Goal: Use online tool/utility: Utilize a website feature to perform a specific function

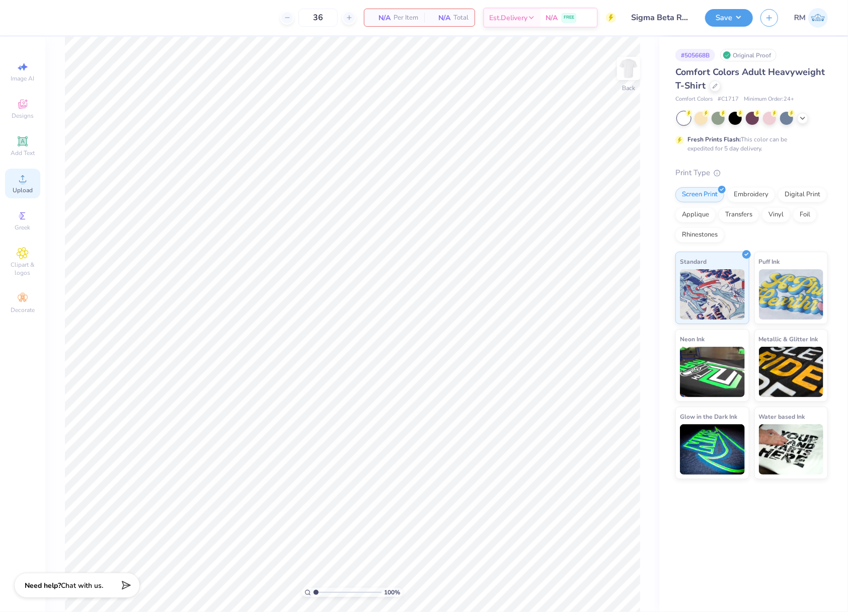
click at [31, 184] on div "Upload" at bounding box center [22, 184] width 35 height 30
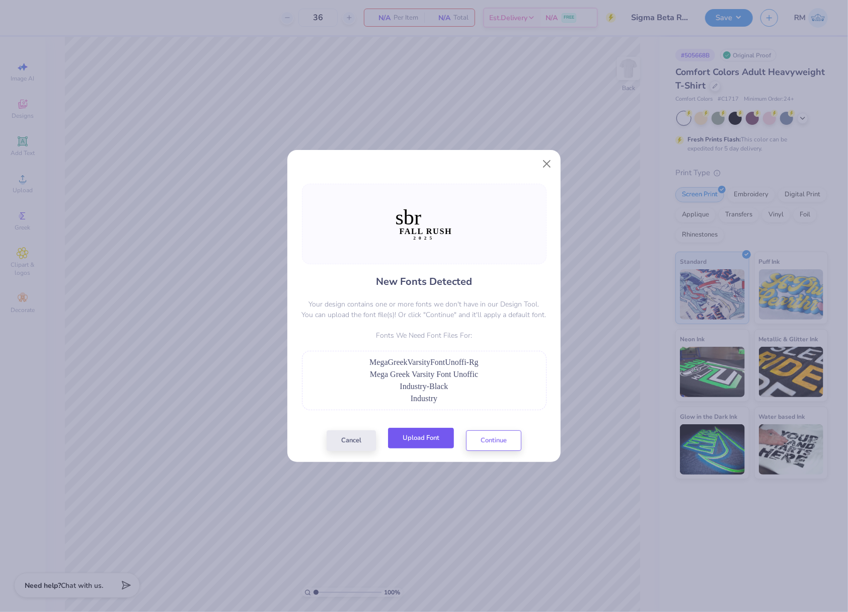
click at [421, 440] on button "Upload Font" at bounding box center [421, 438] width 66 height 21
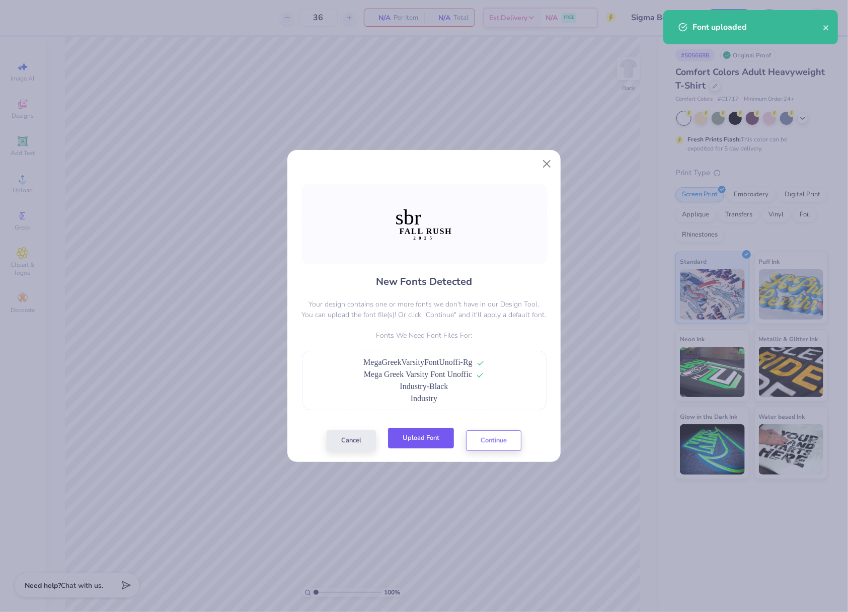
click at [419, 437] on button "Upload Font" at bounding box center [421, 438] width 66 height 21
click at [503, 438] on button "Continue" at bounding box center [493, 438] width 55 height 21
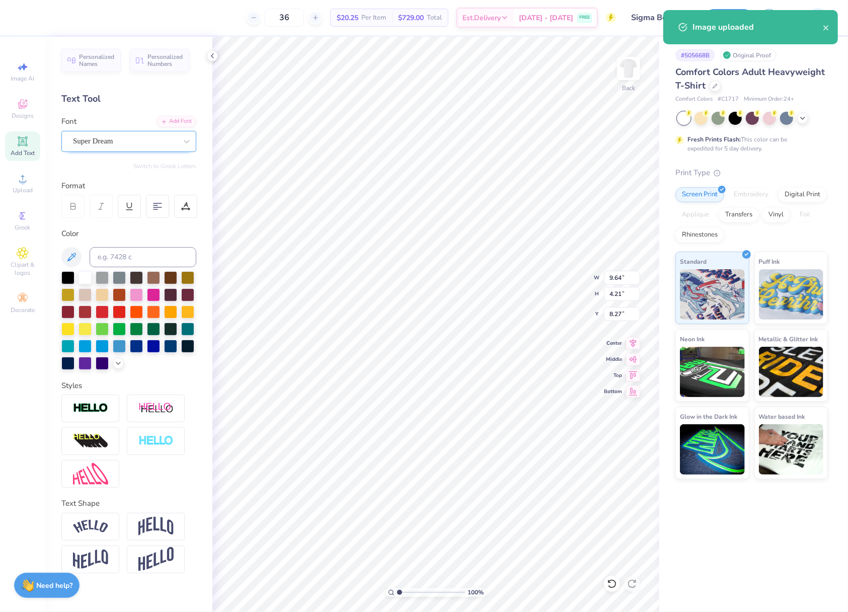
click at [148, 143] on div "Super Dream" at bounding box center [125, 141] width 106 height 16
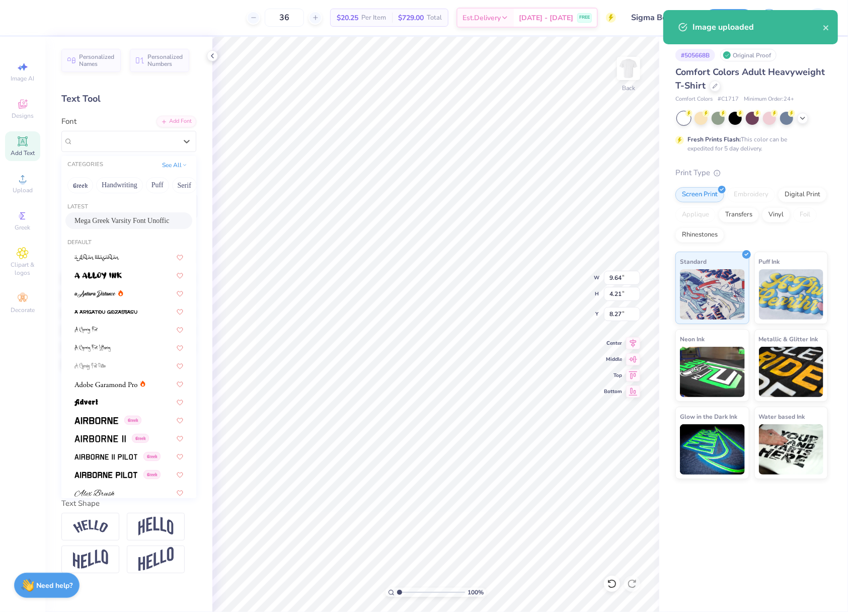
click at [141, 219] on span "Mega Greek Varsity Font Unoffic" at bounding box center [121, 220] width 95 height 11
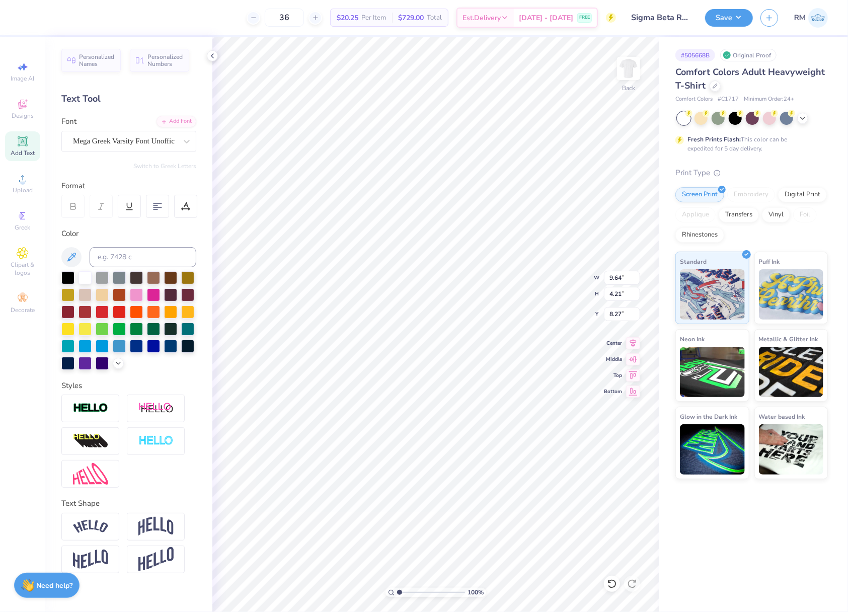
type input "14.14"
type input "4.42"
type input "8.56"
click at [152, 141] on div "Super Dream" at bounding box center [125, 141] width 106 height 16
type input "ind"
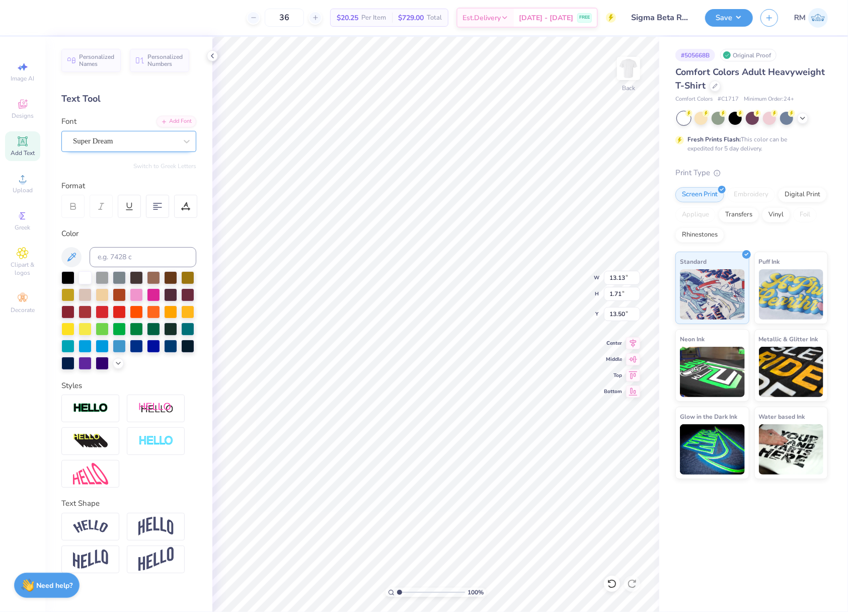
click at [113, 145] on div "Super Dream" at bounding box center [125, 141] width 106 height 16
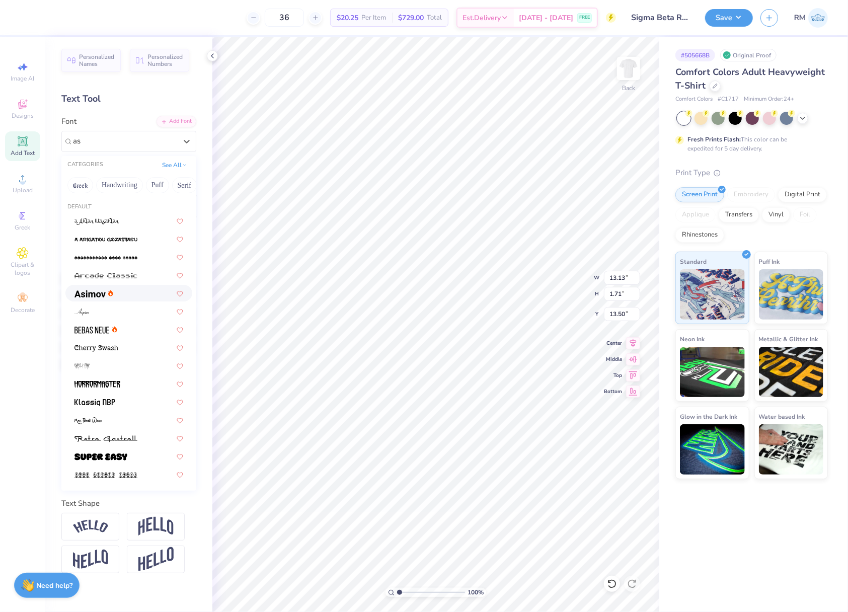
click at [136, 295] on div at bounding box center [128, 293] width 109 height 11
type input "as"
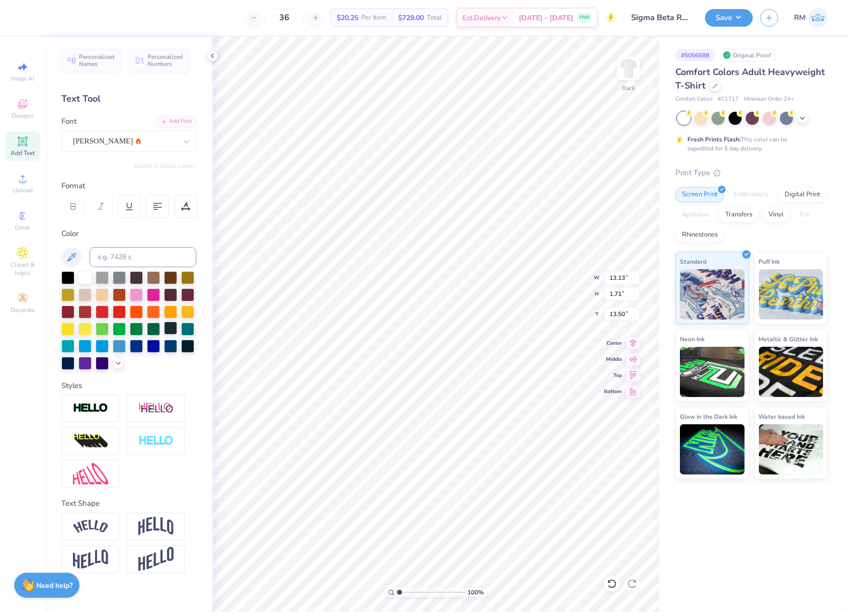
type input "13.20"
type input "1.68"
type input "13.68"
click at [132, 139] on div "Super Dream" at bounding box center [125, 141] width 106 height 16
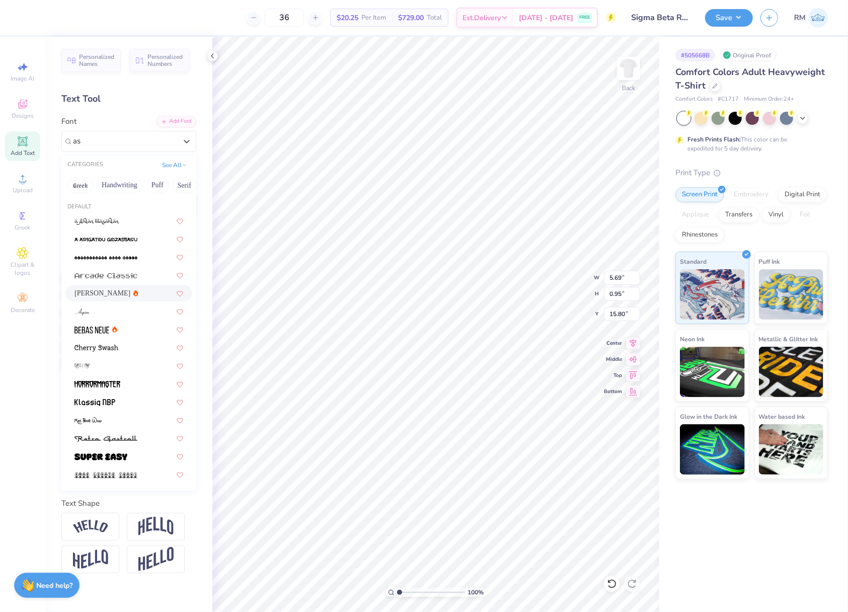
click at [133, 294] on div "[PERSON_NAME]" at bounding box center [128, 293] width 109 height 11
type input "as"
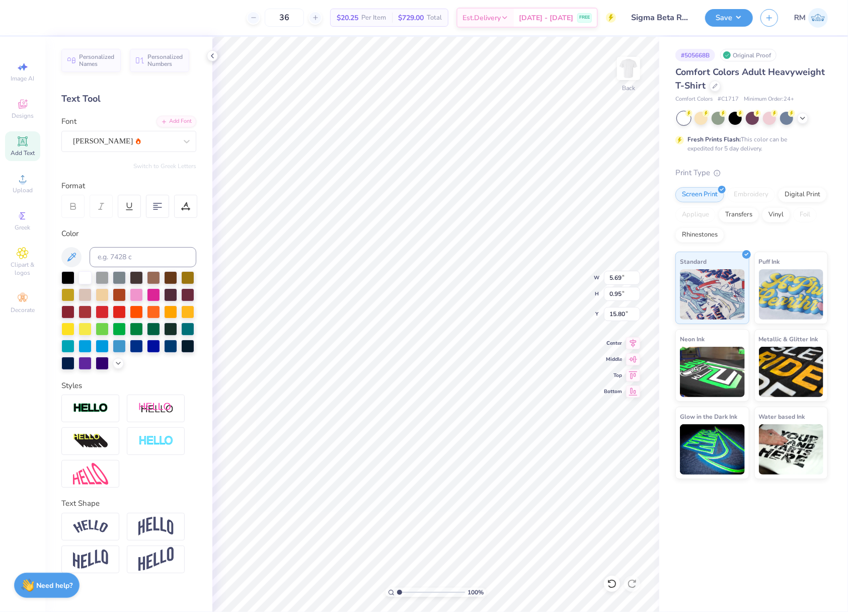
type input "5.49"
type input "15.88"
click at [630, 343] on icon at bounding box center [633, 342] width 14 height 12
type input "13.20"
type input "1.68"
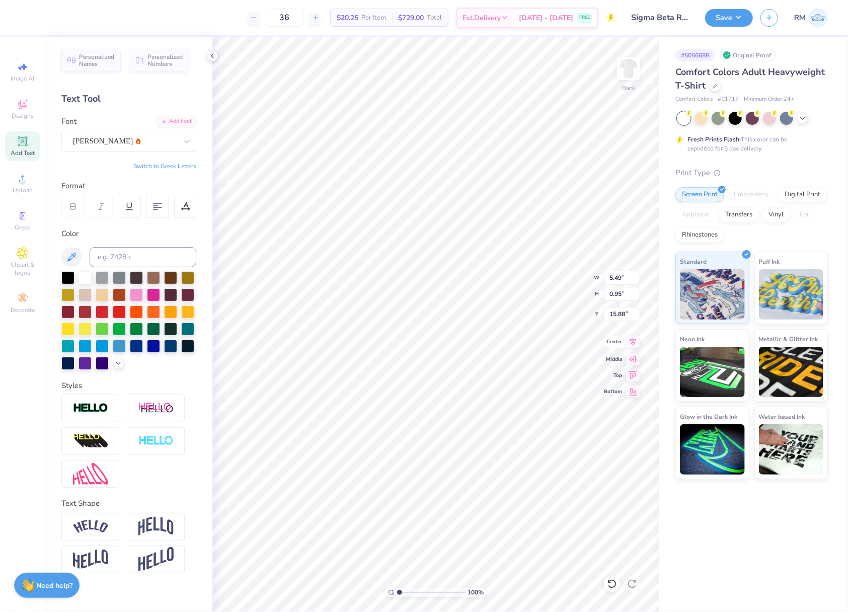
type input "13.68"
click at [631, 340] on icon at bounding box center [633, 342] width 7 height 9
type input "14.14"
type input "4.42"
type input "8.56"
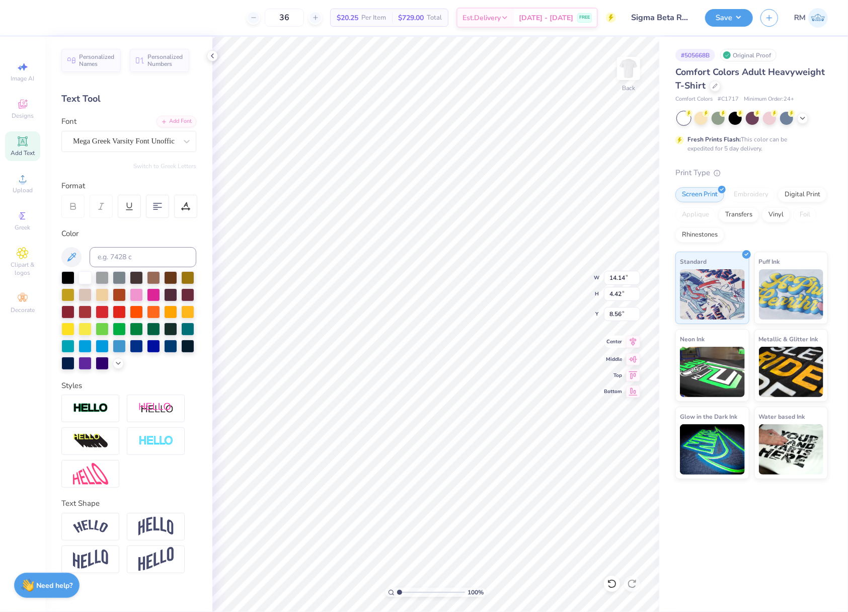
click at [630, 341] on icon at bounding box center [633, 342] width 7 height 9
click at [614, 287] on input "8.27" at bounding box center [622, 294] width 36 height 14
click at [618, 281] on input "14.14" at bounding box center [622, 278] width 36 height 14
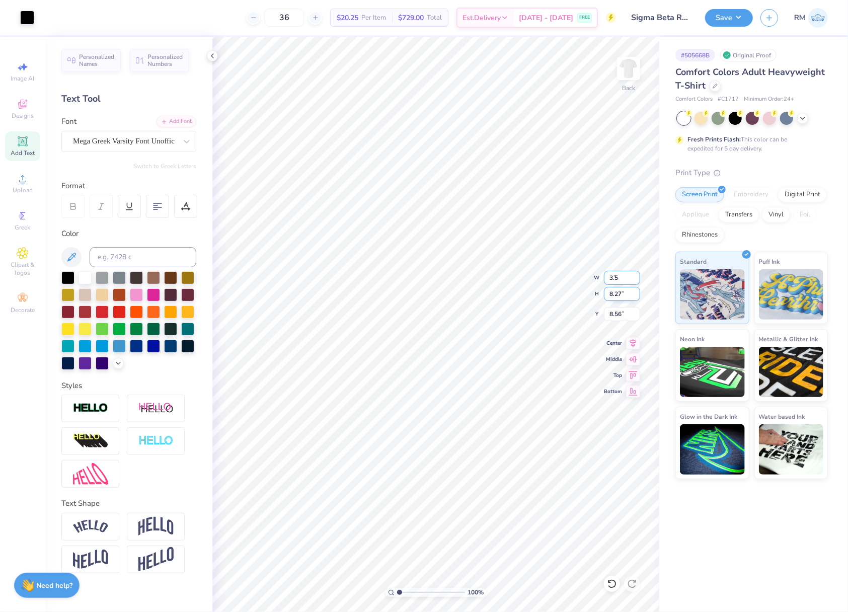
type input "3.50"
type input "2.05"
click at [616, 310] on input "3.44" at bounding box center [622, 314] width 36 height 14
type input "3"
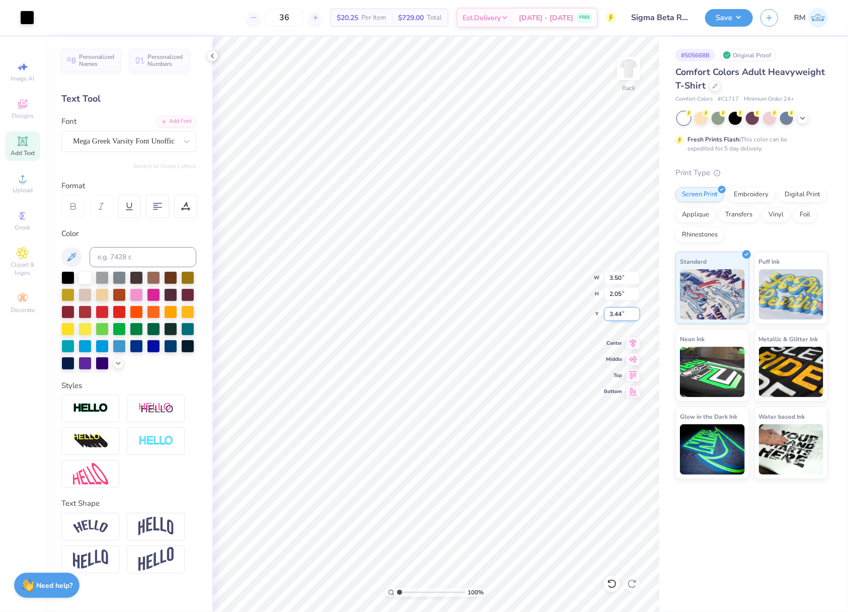
click at [620, 317] on input "3.44" at bounding box center [622, 314] width 36 height 14
type input "3.00"
click at [632, 58] on img at bounding box center [628, 68] width 40 height 40
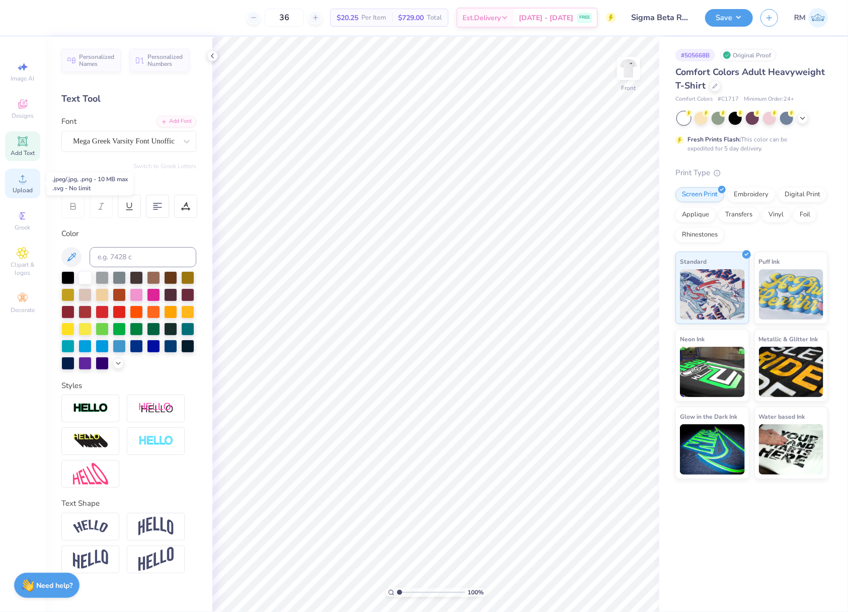
click at [24, 180] on circle at bounding box center [23, 182] width 6 height 6
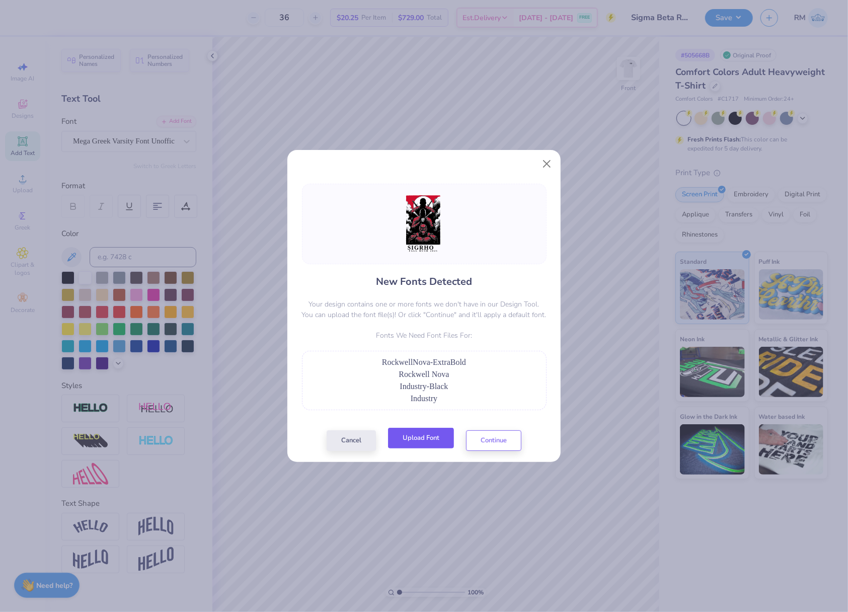
click at [421, 444] on button "Upload Font" at bounding box center [421, 438] width 66 height 21
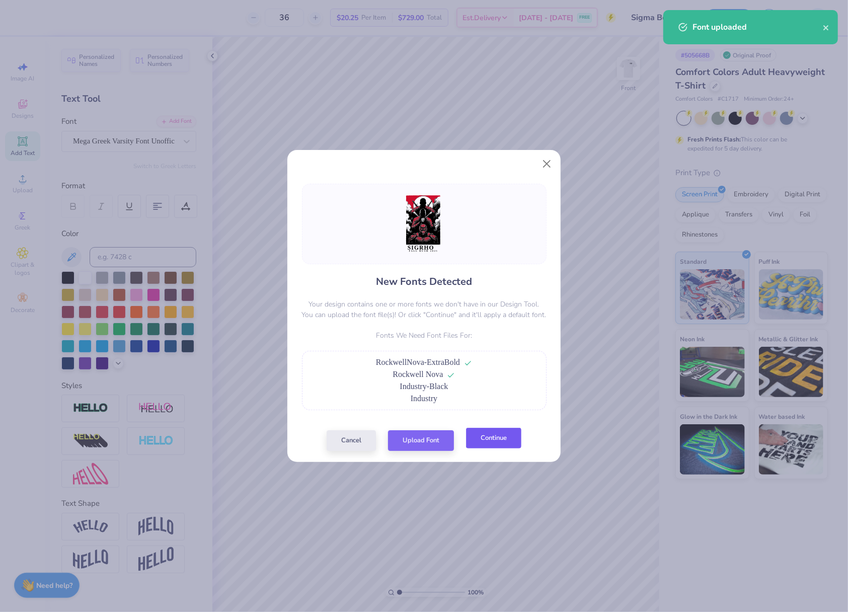
click at [479, 441] on button "Continue" at bounding box center [493, 438] width 55 height 21
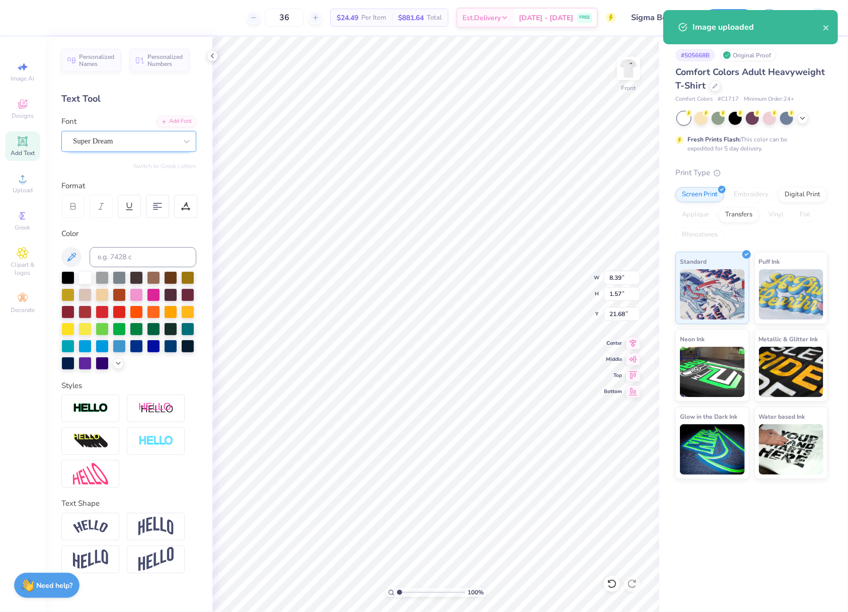
click at [168, 144] on div "Super Dream" at bounding box center [125, 141] width 106 height 16
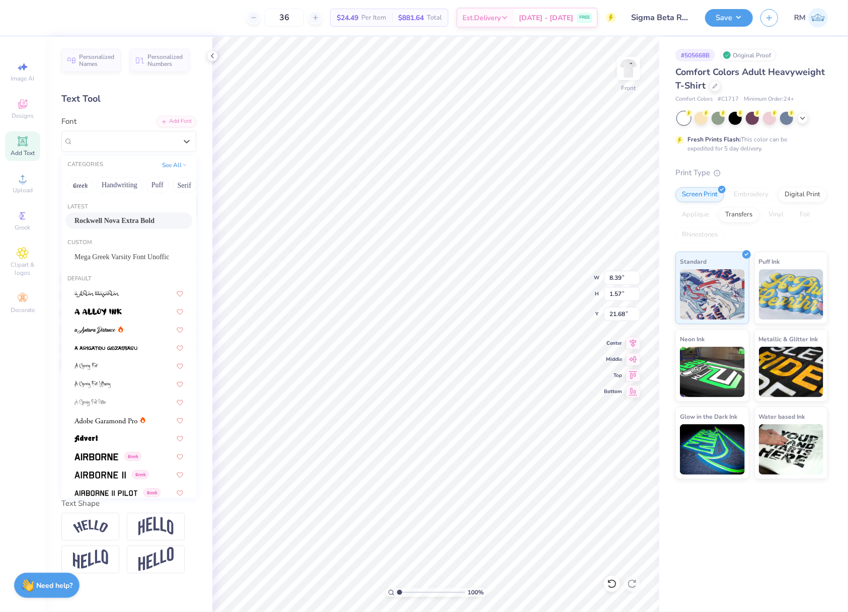
click at [145, 219] on span "Rockwell Nova Extra Bold" at bounding box center [114, 220] width 80 height 11
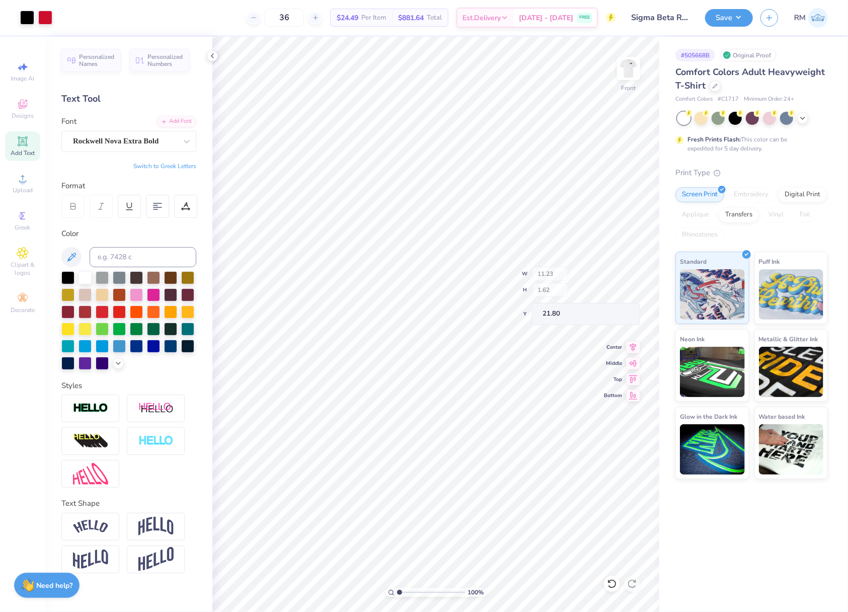
type input "11.23"
type input "1.62"
type input "21.80"
click at [147, 144] on div "Super Dream" at bounding box center [125, 141] width 106 height 16
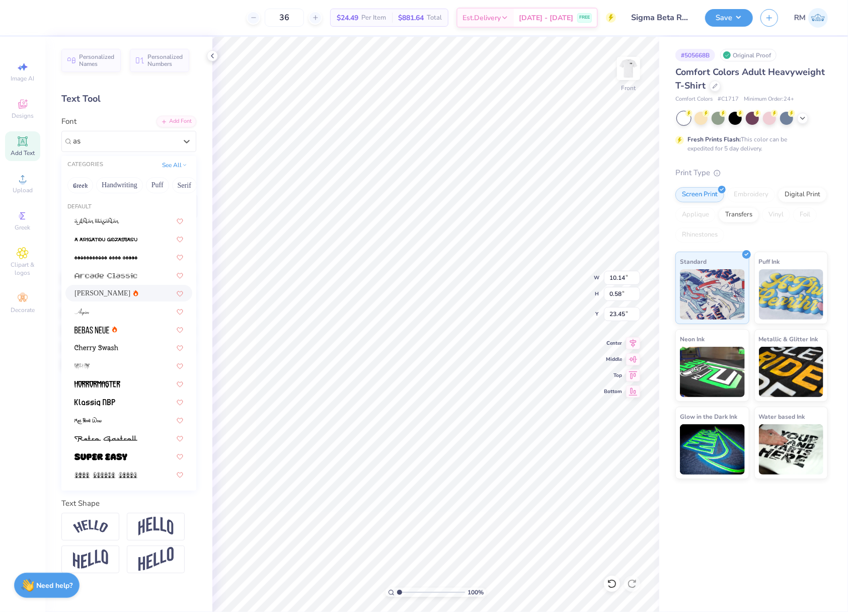
click at [135, 294] on div "[PERSON_NAME]" at bounding box center [128, 293] width 109 height 11
type input "as"
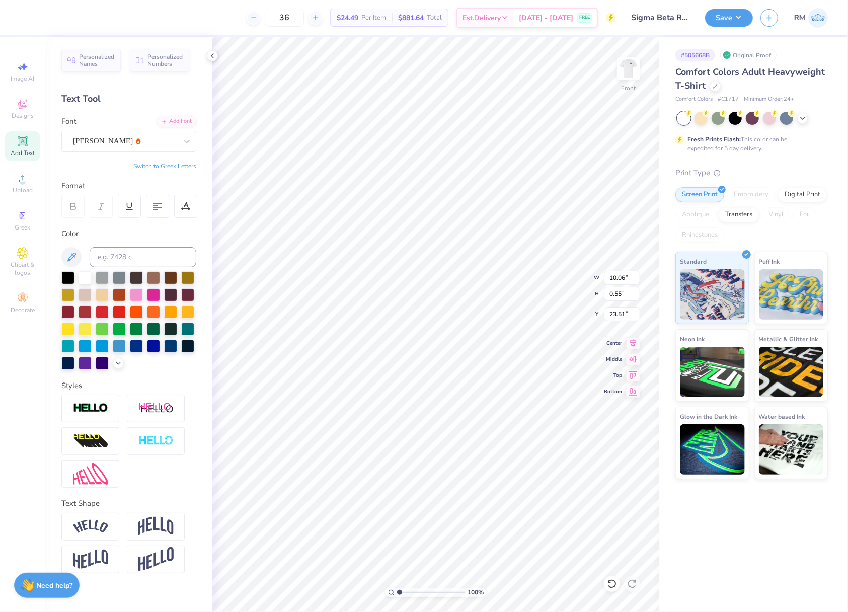
type input "10.06"
type input "0.55"
type input "23.51"
type input "21.62"
click at [620, 280] on input "12.49" at bounding box center [622, 278] width 36 height 14
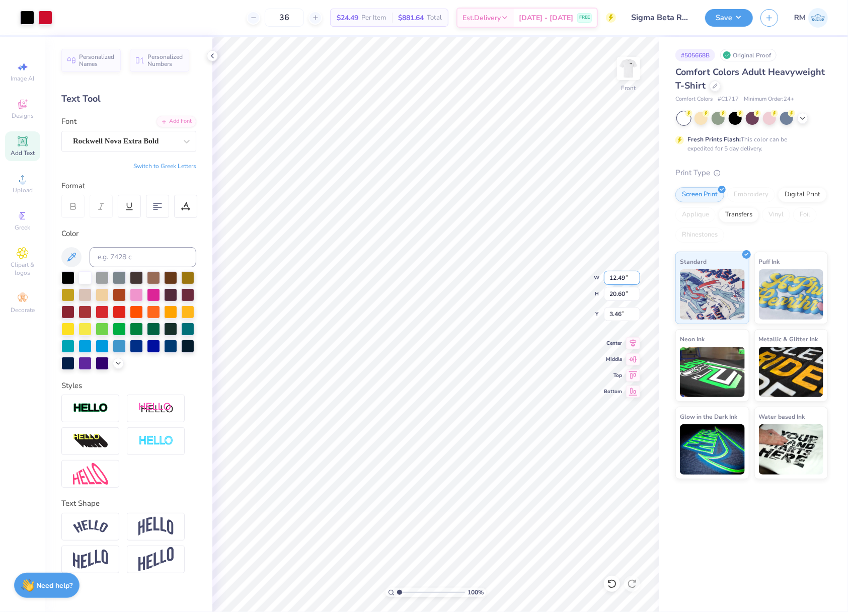
click at [620, 280] on input "12.49" at bounding box center [622, 278] width 36 height 14
click at [615, 296] on input "20.60" at bounding box center [622, 294] width 36 height 14
type input "12.00"
type input "19.80"
type input "3.87"
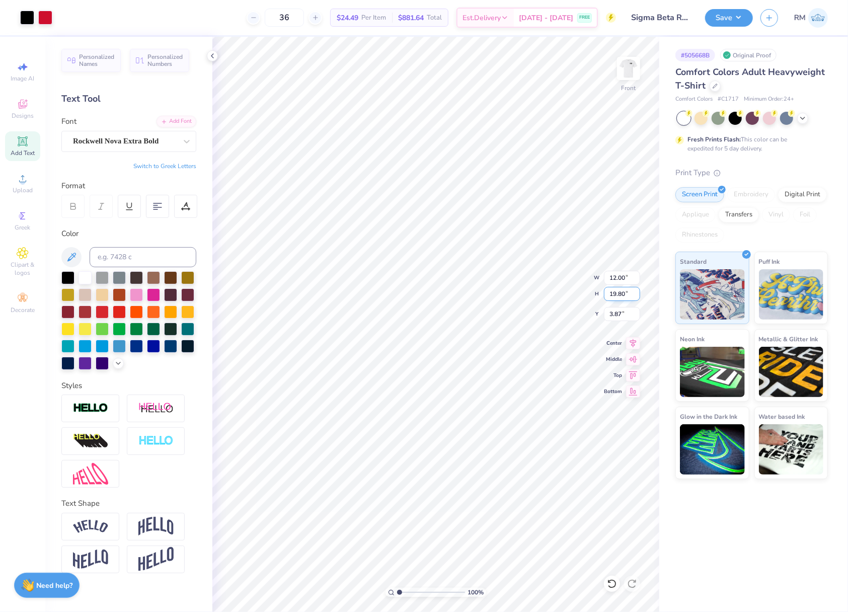
click at [615, 296] on input "19.80" at bounding box center [622, 294] width 36 height 14
type input "15"
type input "9.09"
type input "15.00"
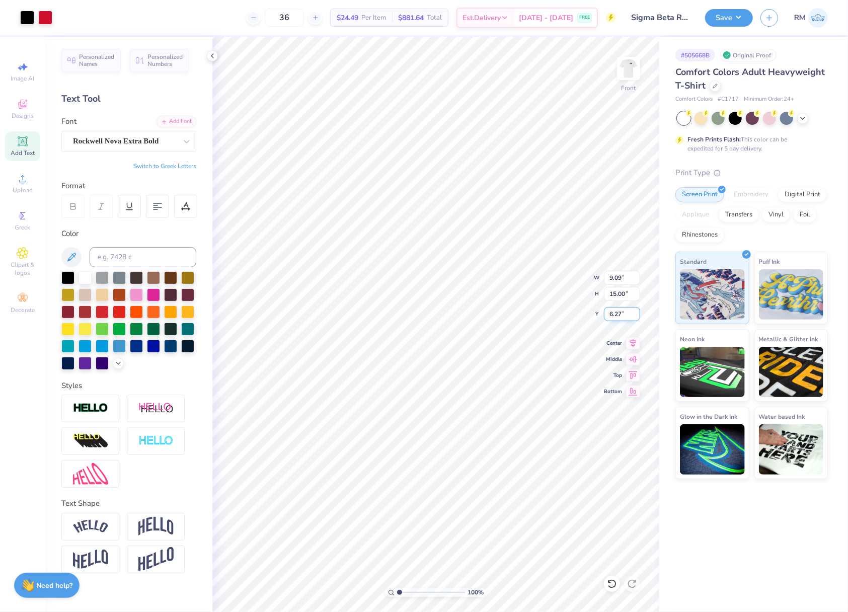
click at [620, 315] on input "6.27" at bounding box center [622, 314] width 36 height 14
type input "3.00"
type input "5.77"
type input "0.32"
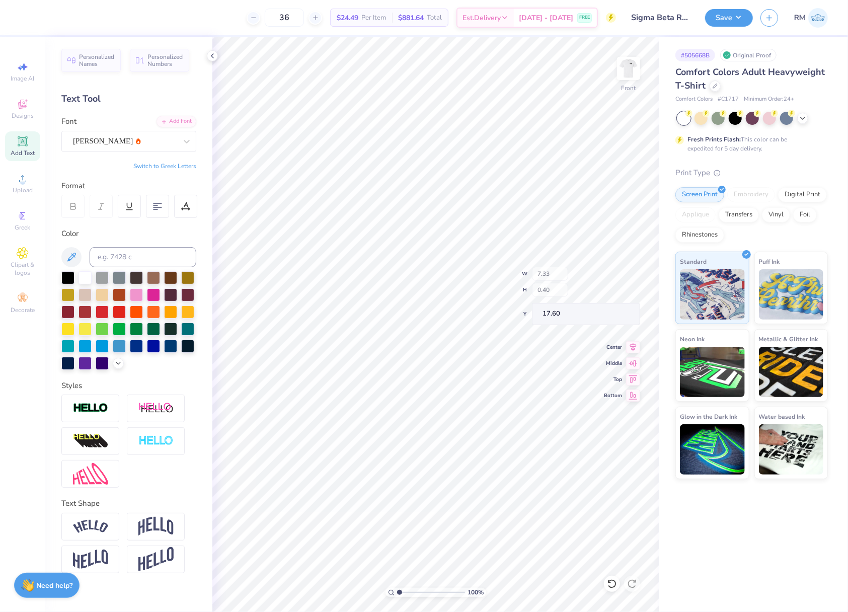
type input "17.50"
click at [633, 343] on icon at bounding box center [633, 342] width 7 height 9
click at [634, 344] on icon at bounding box center [633, 342] width 7 height 9
click at [618, 298] on input "14.82" at bounding box center [622, 294] width 36 height 14
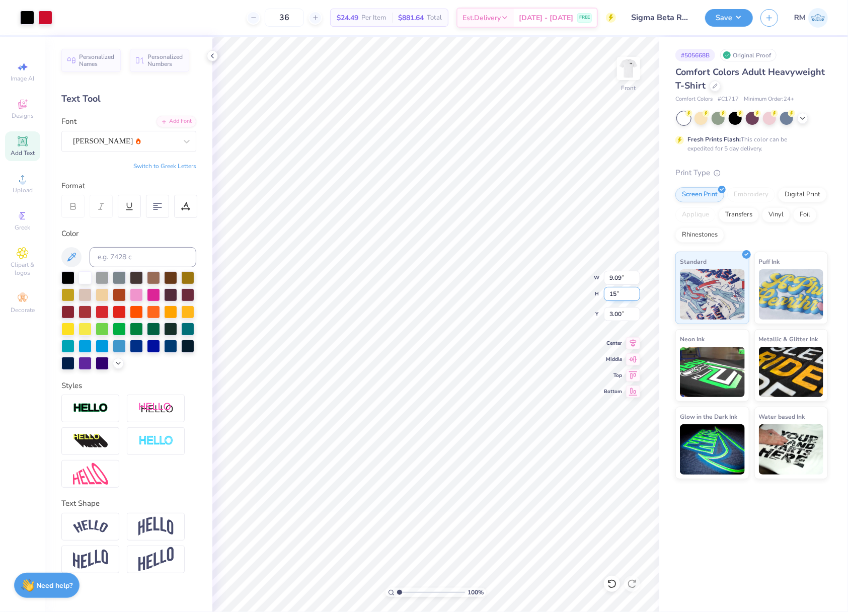
type input "15"
type input "9.21"
type input "15.00"
click at [622, 317] on input "2.91" at bounding box center [622, 314] width 36 height 14
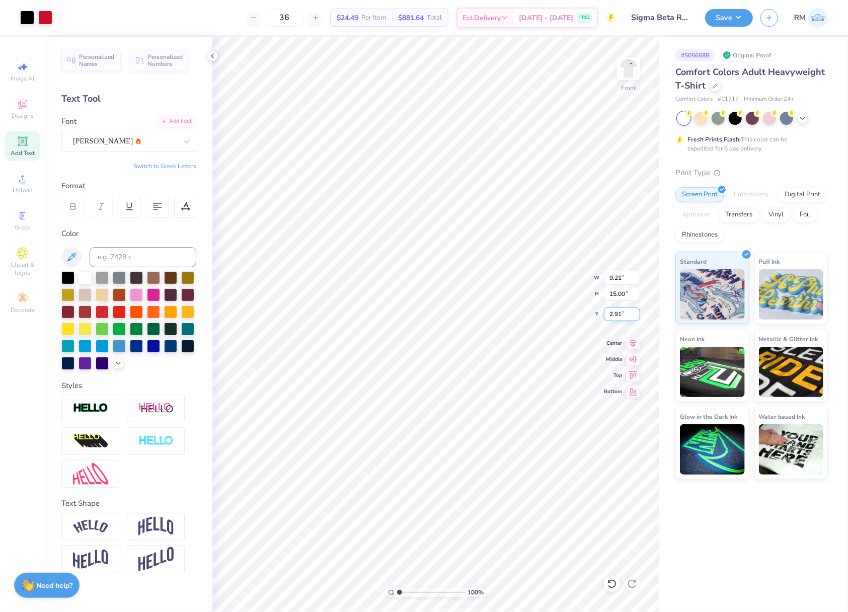
click at [622, 317] on input "2.91" at bounding box center [622, 314] width 36 height 14
type input "3.00"
click at [734, 15] on button "Save" at bounding box center [729, 17] width 48 height 18
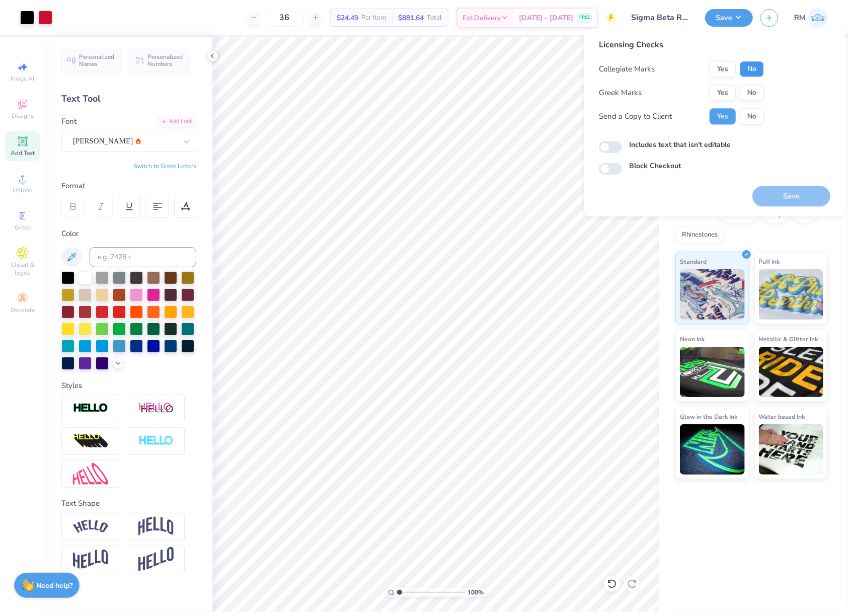
click at [761, 73] on button "No" at bounding box center [751, 69] width 24 height 16
click at [725, 85] on button "Yes" at bounding box center [722, 93] width 26 height 16
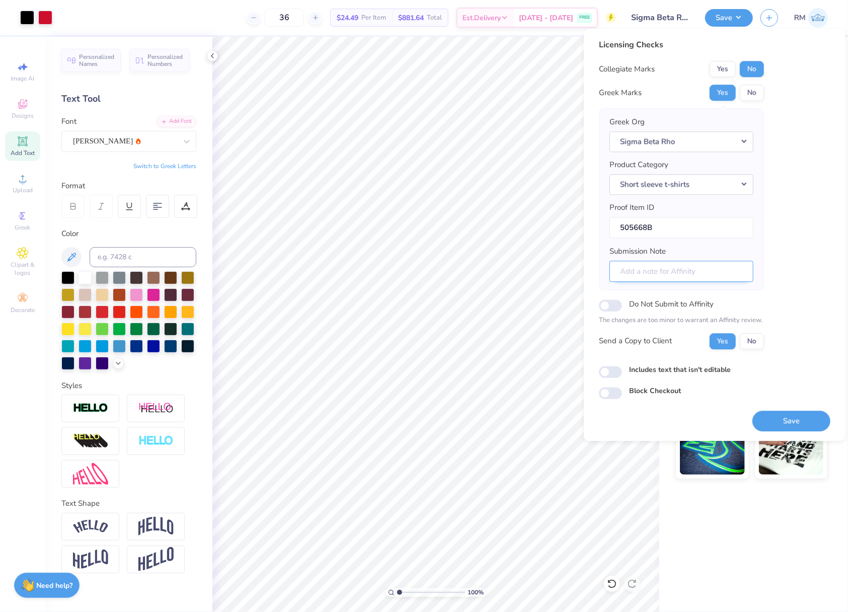
click at [723, 277] on input "Submission Note" at bounding box center [681, 272] width 144 height 22
type input "Rush"
click at [813, 423] on button "Save" at bounding box center [791, 420] width 78 height 21
